Goal: Transaction & Acquisition: Purchase product/service

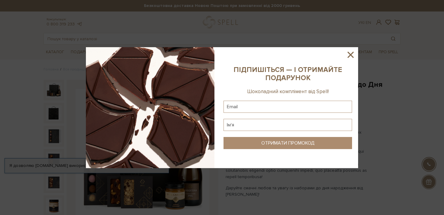
click at [353, 54] on icon at bounding box center [351, 55] width 6 height 6
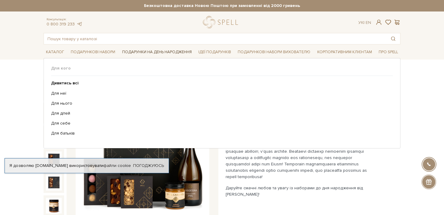
click at [153, 51] on link "Подарунки на День народження" at bounding box center [157, 51] width 74 height 9
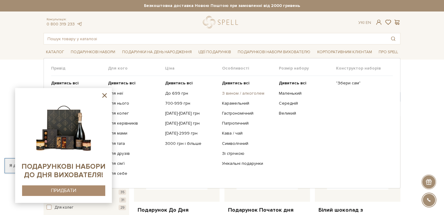
click at [233, 94] on link "З вином / алкоголем" at bounding box center [248, 93] width 52 height 5
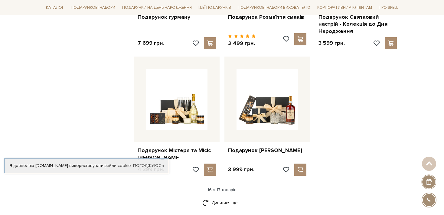
scroll to position [862, 0]
